Goal: Find specific page/section: Find specific page/section

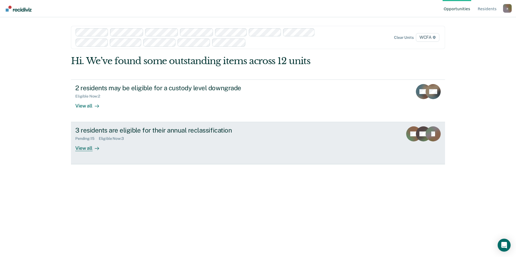
click at [90, 149] on div "View all" at bounding box center [90, 146] width 30 height 11
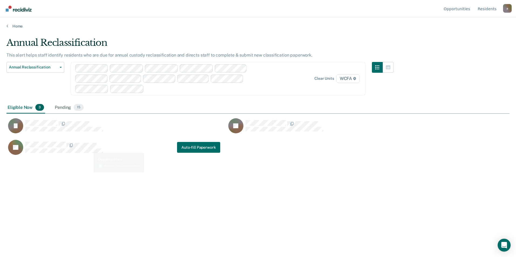
scroll to position [176, 499]
click at [16, 26] on link "Home" at bounding box center [257, 26] width 503 height 5
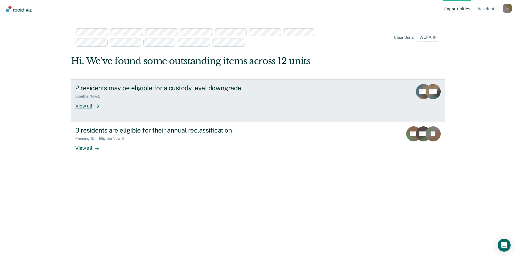
click at [89, 108] on div "View all" at bounding box center [90, 103] width 30 height 11
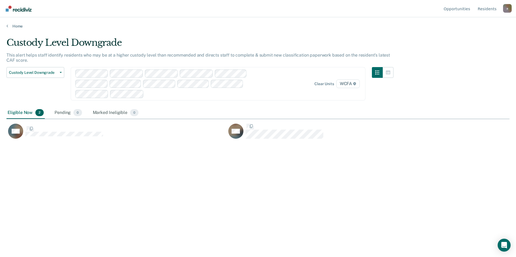
scroll to position [176, 499]
click at [18, 25] on link "Home" at bounding box center [257, 26] width 503 height 5
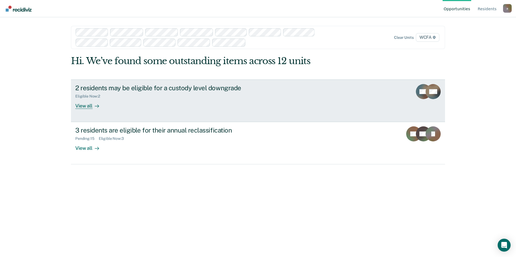
click at [87, 105] on div "View all" at bounding box center [90, 103] width 30 height 11
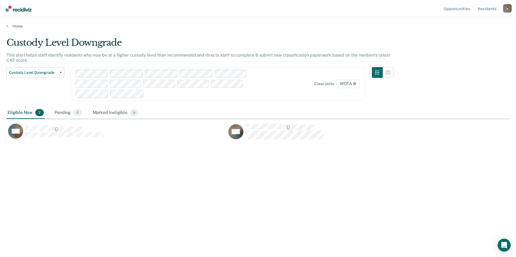
scroll to position [176, 499]
click at [17, 26] on link "Home" at bounding box center [257, 26] width 503 height 5
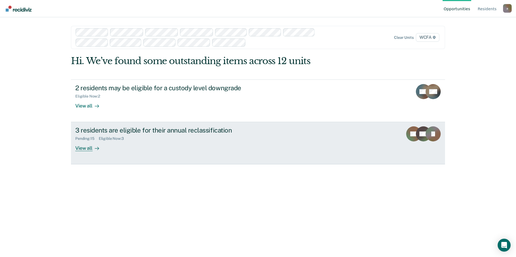
click at [84, 148] on div "View all" at bounding box center [90, 146] width 30 height 11
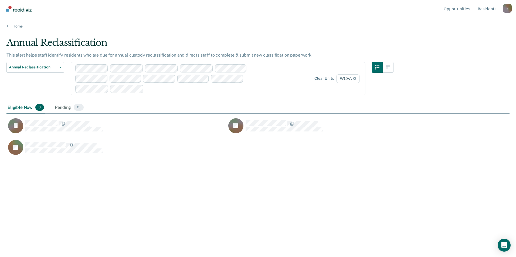
scroll to position [176, 499]
